Goal: Task Accomplishment & Management: Complete application form

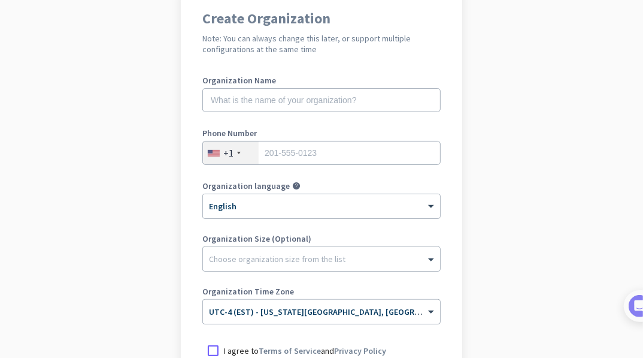
scroll to position [119, 0]
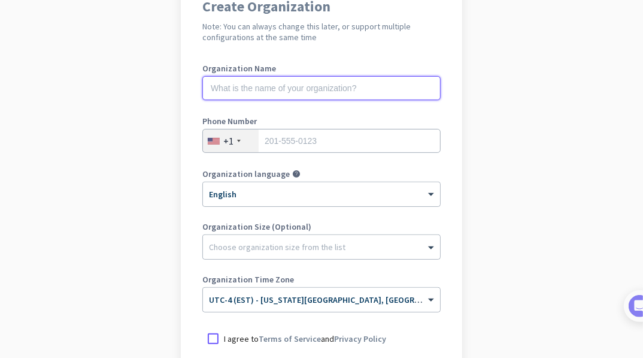
click at [250, 96] on input "text" at bounding box center [321, 88] width 238 height 24
type input "Mercor"
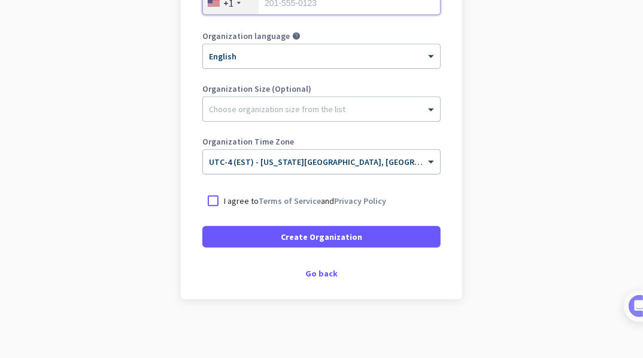
scroll to position [258, 0]
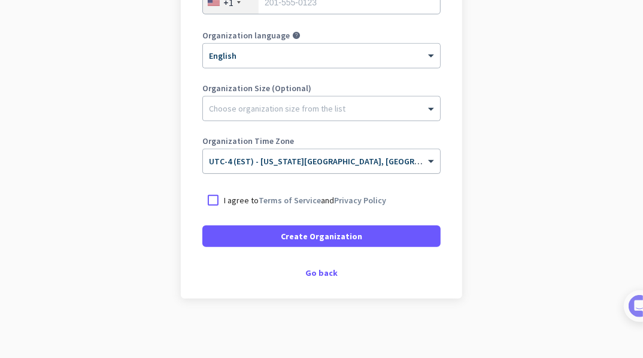
click at [307, 165] on span "UTC-4 (EST) - [US_STATE][GEOGRAPHIC_DATA], [GEOGRAPHIC_DATA], [GEOGRAPHIC_DATA]…" at bounding box center [417, 161] width 417 height 11
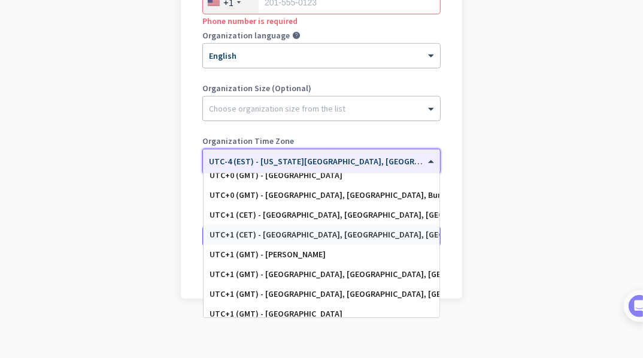
scroll to position [2601, 0]
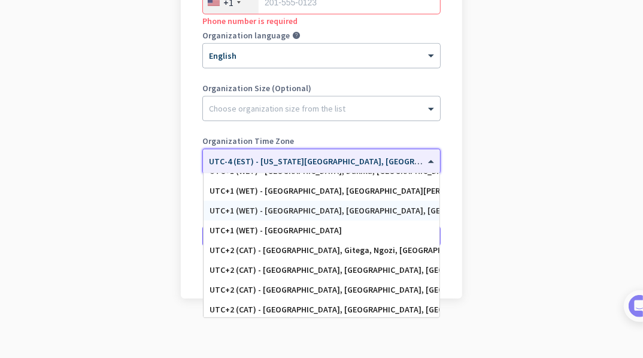
type input "e"
click at [263, 164] on span "UTC-4 (EST) - [US_STATE][GEOGRAPHIC_DATA], [GEOGRAPHIC_DATA], [GEOGRAPHIC_DATA]…" at bounding box center [417, 161] width 417 height 11
click at [269, 162] on input "text" at bounding box center [309, 157] width 201 height 9
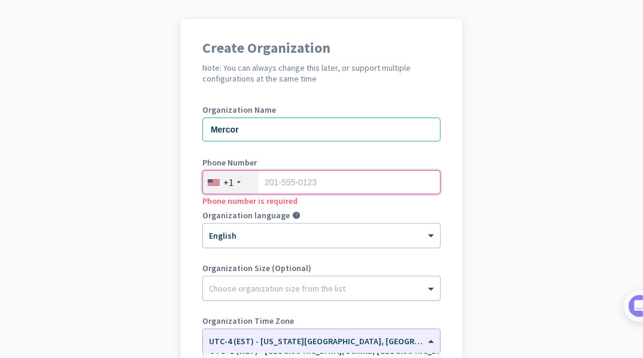
click at [287, 182] on input "tel" at bounding box center [321, 182] width 238 height 24
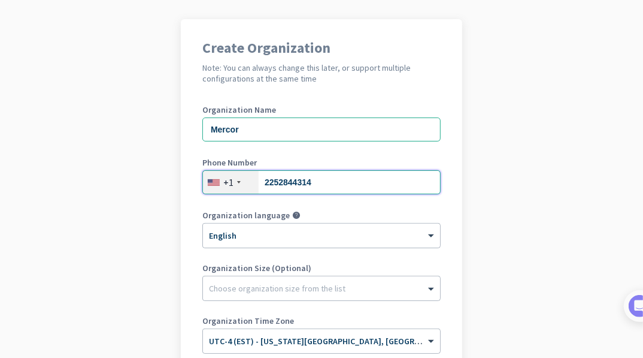
type input "2252844314"
click at [267, 135] on input "Mercor" at bounding box center [321, 129] width 238 height 24
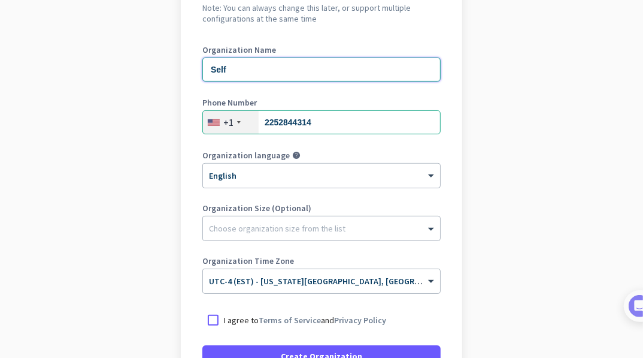
scroll to position [258, 0]
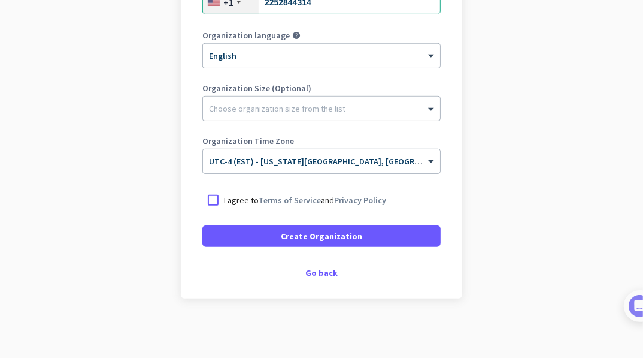
type input "Self"
click at [258, 107] on div at bounding box center [321, 105] width 237 height 12
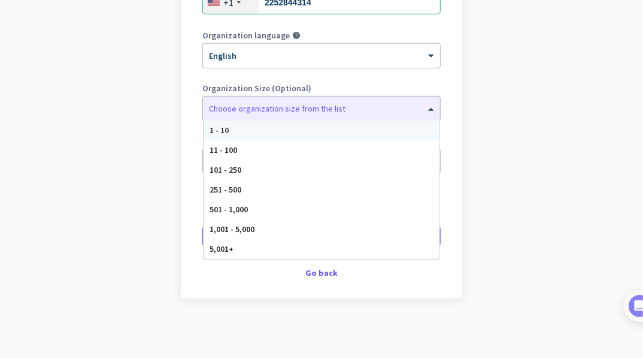
click at [543, 141] on app-onboarding-organization "Create Organization Note: You can always change this later, or support multiple…" at bounding box center [321, 98] width 643 height 519
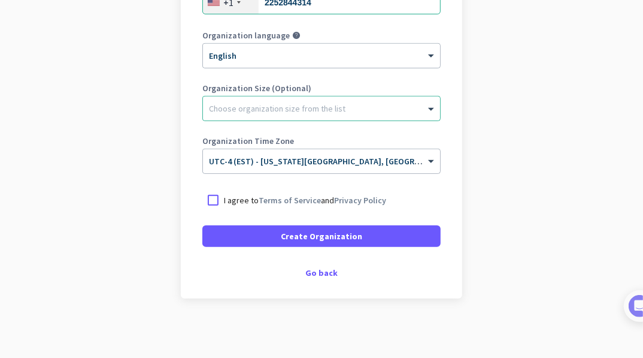
click at [298, 208] on div "I agree to Terms of Service and Privacy Policy" at bounding box center [321, 200] width 238 height 22
click at [298, 201] on link "Terms of Service" at bounding box center [290, 200] width 62 height 11
drag, startPoint x: 214, startPoint y: 198, endPoint x: 223, endPoint y: 203, distance: 11.0
click at [214, 198] on div at bounding box center [213, 200] width 22 height 22
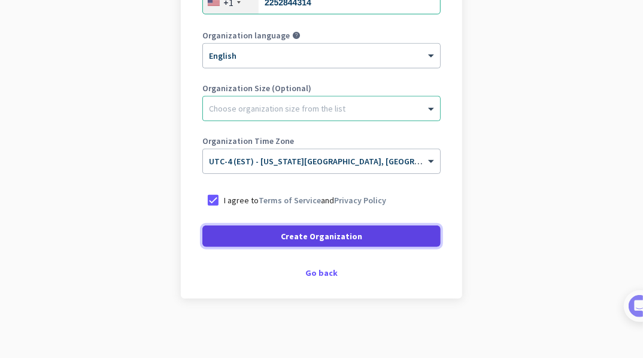
click at [275, 230] on span at bounding box center [321, 236] width 238 height 29
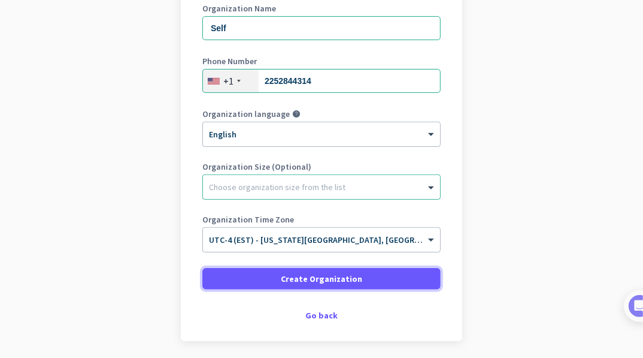
scroll to position [180, 0]
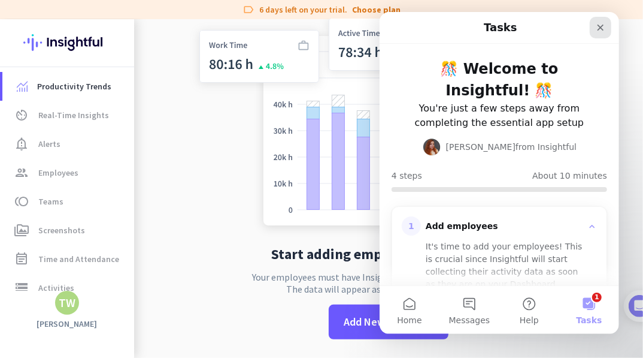
click at [601, 26] on icon "Close" at bounding box center [600, 28] width 7 height 7
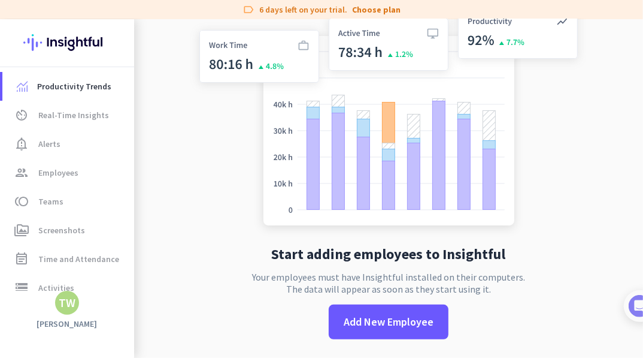
click at [57, 302] on div "TW" at bounding box center [67, 303] width 24 height 24
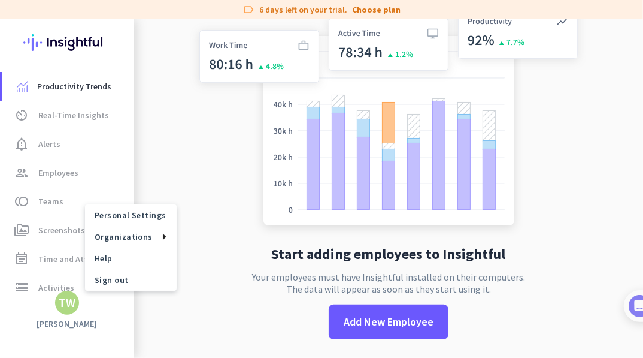
click at [74, 116] on div at bounding box center [321, 179] width 643 height 358
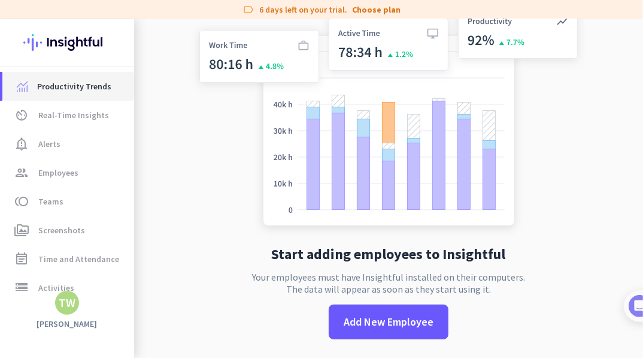
click at [81, 83] on span "Productivity Trends" at bounding box center [74, 86] width 74 height 14
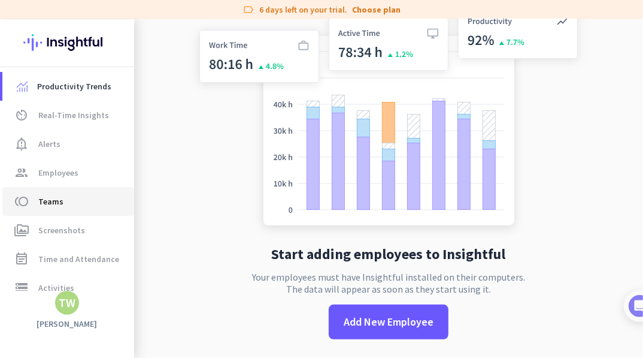
click at [51, 204] on span "Teams" at bounding box center [50, 201] width 25 height 14
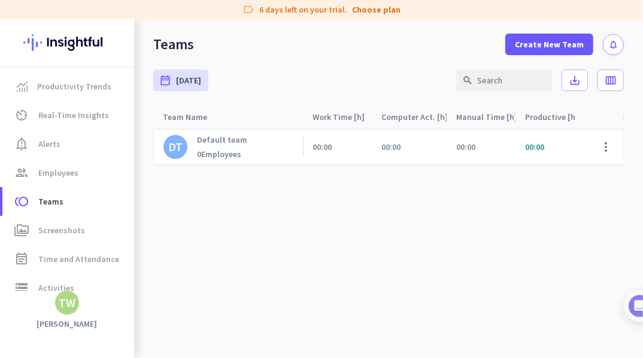
click at [70, 44] on img at bounding box center [66, 42] width 87 height 47
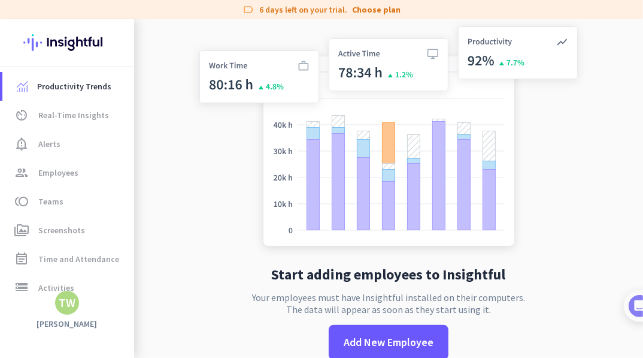
click at [72, 317] on div "Productivity Trends av_timer Real-Time Insights notification_important Alerts g…" at bounding box center [67, 188] width 134 height 338
click at [48, 172] on span "Employees" at bounding box center [58, 172] width 40 height 14
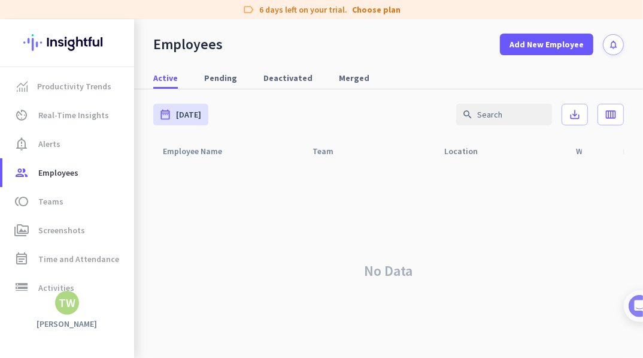
click at [78, 306] on div "TW" at bounding box center [67, 303] width 24 height 24
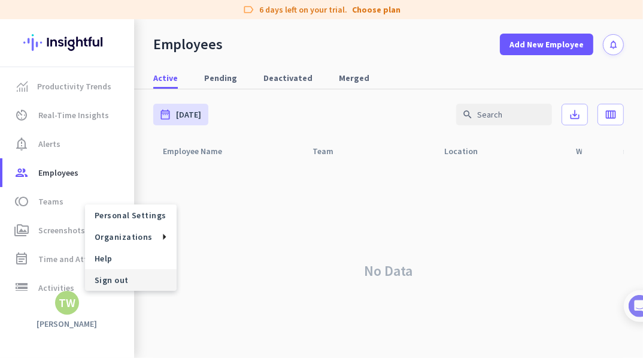
click at [104, 280] on span "Sign out" at bounding box center [131, 279] width 72 height 11
